Goal: Task Accomplishment & Management: Use online tool/utility

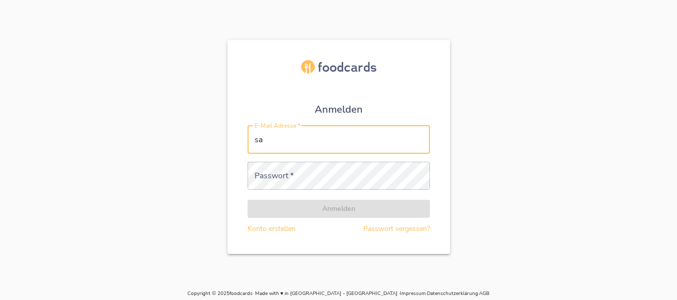
type input "[PERSON_NAME][EMAIL_ADDRESS][PERSON_NAME][DOMAIN_NAME]"
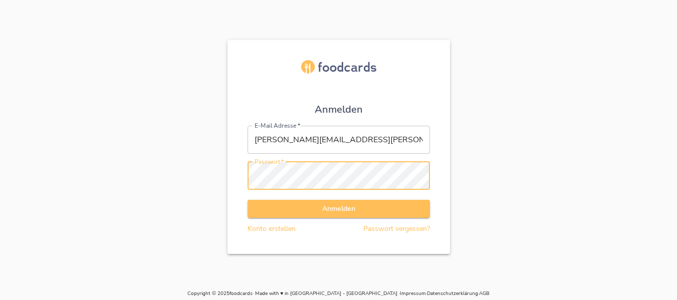
click at [248, 200] on button "Anmelden" at bounding box center [339, 209] width 182 height 19
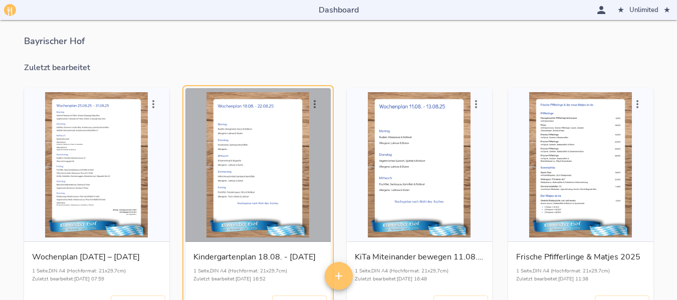
click at [253, 138] on div "button" at bounding box center [257, 164] width 137 height 145
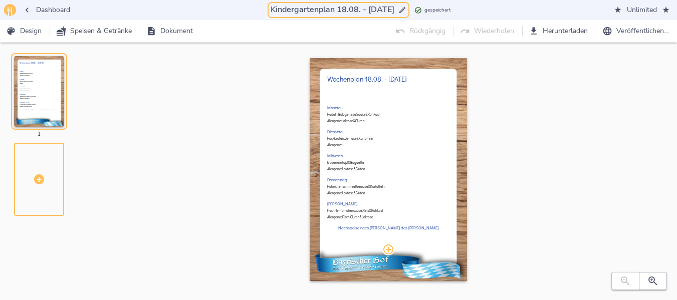
drag, startPoint x: 329, startPoint y: 8, endPoint x: 337, endPoint y: 10, distance: 7.7
click at [337, 10] on input "Kindergartenplan 18.08. - [DATE]" at bounding box center [333, 10] width 128 height 14
drag, startPoint x: 330, startPoint y: 9, endPoint x: 368, endPoint y: 9, distance: 38.1
click at [368, 9] on input "Kindergartenplan 25.08. - [DATE]" at bounding box center [333, 10] width 128 height 14
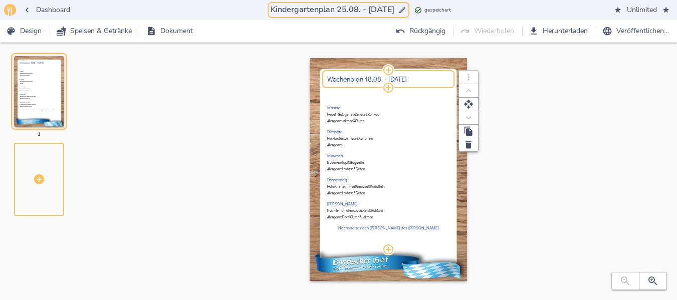
click at [373, 79] on h2 "Wochenplan 18.08. - [DATE]" at bounding box center [388, 79] width 122 height 8
type input "Kindergartenplan 25.08. - [DATE]"
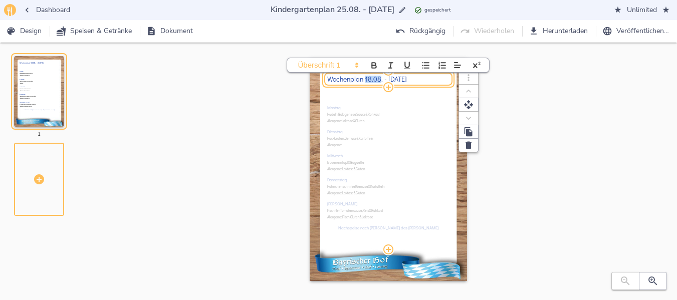
drag, startPoint x: 366, startPoint y: 79, endPoint x: 378, endPoint y: 79, distance: 12.0
click at [378, 79] on h2 "Wochenplan 18.08. - [DATE]" at bounding box center [388, 79] width 122 height 8
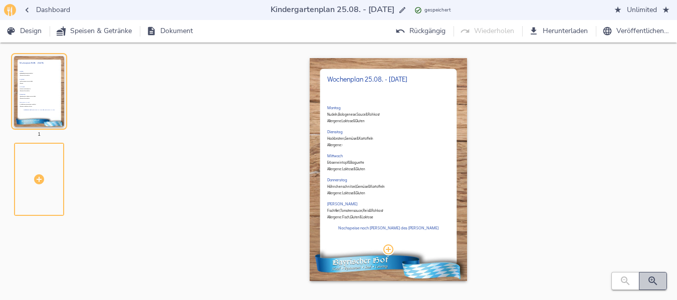
click at [645, 277] on button "button" at bounding box center [653, 281] width 28 height 18
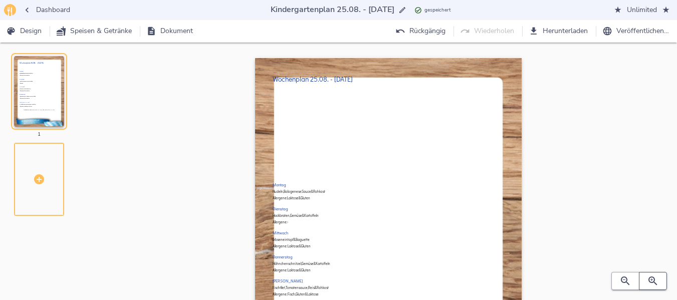
click at [645, 277] on button "button" at bounding box center [653, 281] width 28 height 18
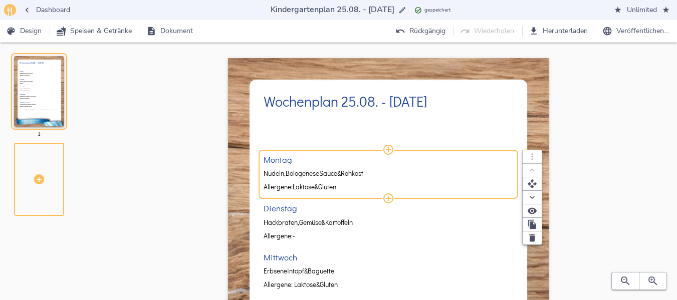
click at [302, 172] on span "Bologenese" at bounding box center [303, 174] width 34 height 8
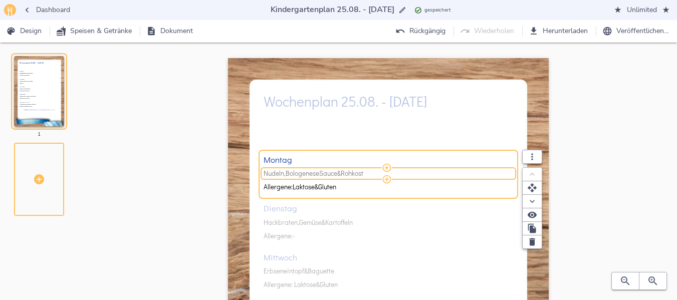
click at [302, 172] on span "Bologenese" at bounding box center [303, 174] width 34 height 8
click at [302, 172] on input "Nudeln, Bologenese [PERSON_NAME] & Rohkost" at bounding box center [387, 173] width 247 height 9
type input "Hackfleischlasagne & Rohkost"
click at [298, 222] on div "Montag Hackfleischlasagne & Rohkost Allergene: Laktose & Gluten Dienstag Hackbr…" at bounding box center [389, 282] width 250 height 334
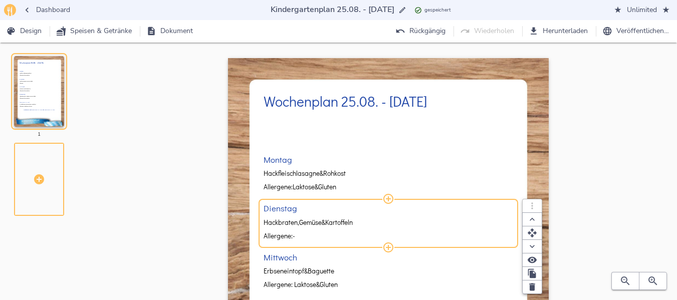
click at [298, 222] on span "Hackbraten," at bounding box center [282, 223] width 36 height 8
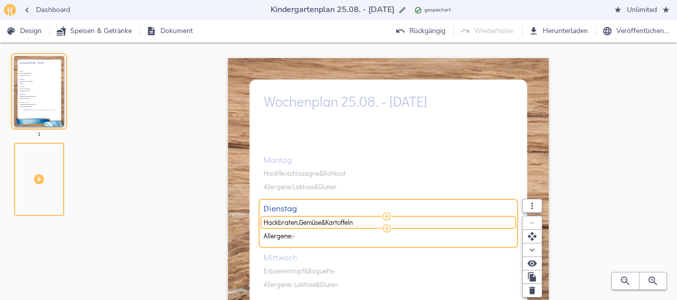
click at [298, 222] on span "Hackbraten," at bounding box center [282, 223] width 36 height 8
click at [298, 222] on input "Hackbraten, Gemüse & Kartoffeln" at bounding box center [387, 222] width 247 height 9
type input "Hühnerfrikassee, Erbsen & [PERSON_NAME] dazu [PERSON_NAME]"
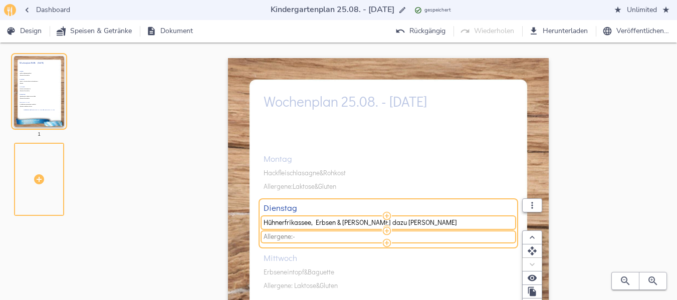
click at [301, 240] on span "Allergene: -" at bounding box center [387, 237] width 247 height 8
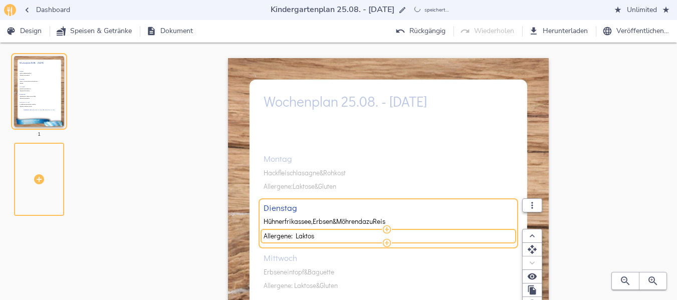
type input "Allergene: Laktose"
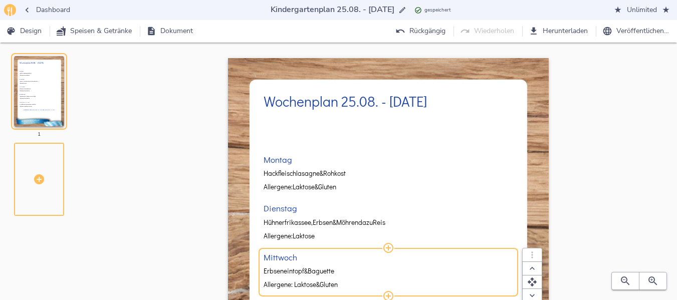
click at [282, 270] on div "Montag Hackfleischlasagne & Rohkost Allergene: Laktose & Gluten Dienstag Hühner…" at bounding box center [389, 282] width 250 height 334
click at [277, 271] on span "Erbseneintopf" at bounding box center [284, 272] width 41 height 8
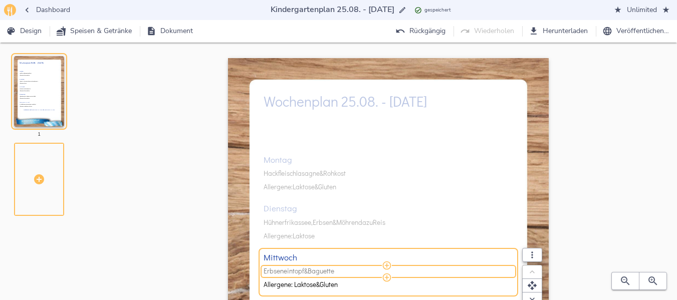
click at [284, 271] on span "Erbseneintopf" at bounding box center [284, 272] width 41 height 8
click at [284, 271] on input "Erbseneintopf & Baguette" at bounding box center [387, 271] width 247 height 9
type input "Spitzkohleintopf & Baguette"
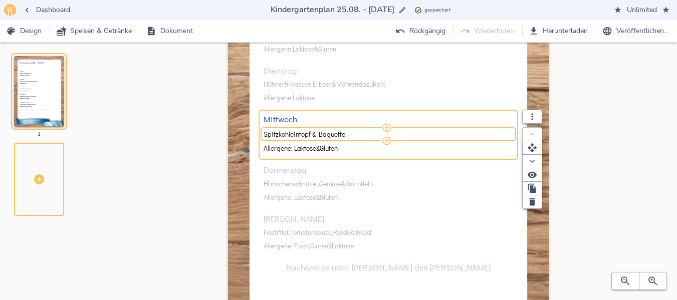
scroll to position [140, 0]
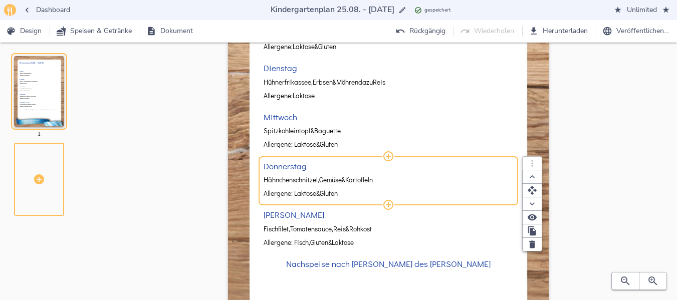
click at [333, 177] on div "Montag Hackfleischlasagne & Rohkost Allergene: Laktose & Gluten Dienstag Hühner…" at bounding box center [389, 141] width 250 height 334
click at [333, 177] on span "Gemüse" at bounding box center [330, 180] width 23 height 8
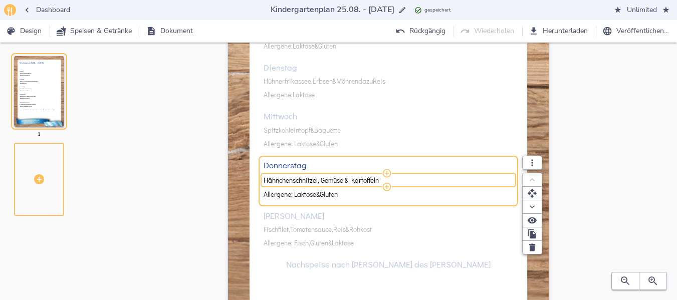
click at [333, 177] on input "Hähnchenschnitzel, Gemüse & Kartoffeln" at bounding box center [387, 180] width 247 height 9
type input "Schweinegulasch, [PERSON_NAME] & Rohkost"
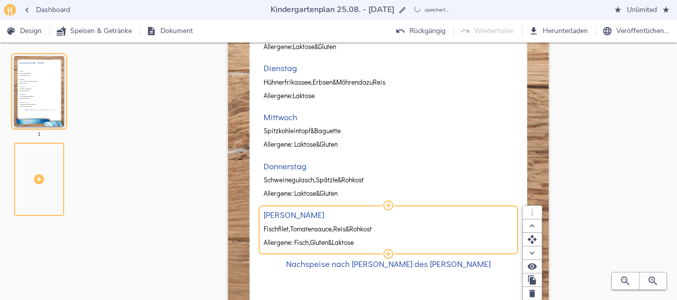
click at [328, 231] on div "Montag Hackfleischlasagne & Rohkost Allergene: Laktose & Gluten Dienstag Hühner…" at bounding box center [389, 141] width 250 height 334
click at [328, 231] on span "Tomatensauce," at bounding box center [311, 230] width 43 height 8
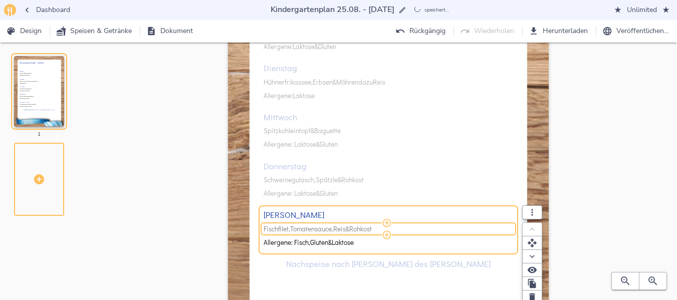
click at [327, 231] on span "Tomatensauce," at bounding box center [311, 230] width 43 height 8
drag, startPoint x: 294, startPoint y: 228, endPoint x: 381, endPoint y: 228, distance: 87.2
click at [381, 228] on input "Fischfilet, Tomatensauce, Reis & Rohkost" at bounding box center [387, 229] width 247 height 9
type input "Fischfilet, Rahmspinat & Kartoffeln"
click at [602, 150] on div "Wochenplan 25.08. - [DATE] Montag Hackfleischlasagne & Rohkost Allergene: Lakto…" at bounding box center [388, 155] width 545 height 474
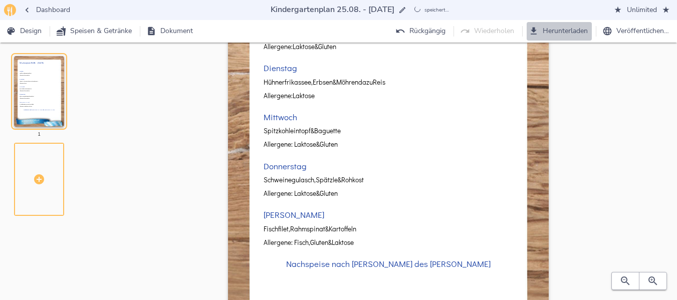
click at [545, 32] on span "Herunterladen" at bounding box center [559, 31] width 57 height 13
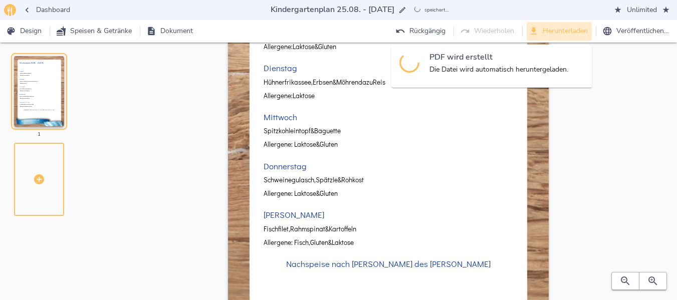
click at [545, 32] on span "Herunterladen" at bounding box center [559, 31] width 57 height 13
